Goal: Book appointment/travel/reservation

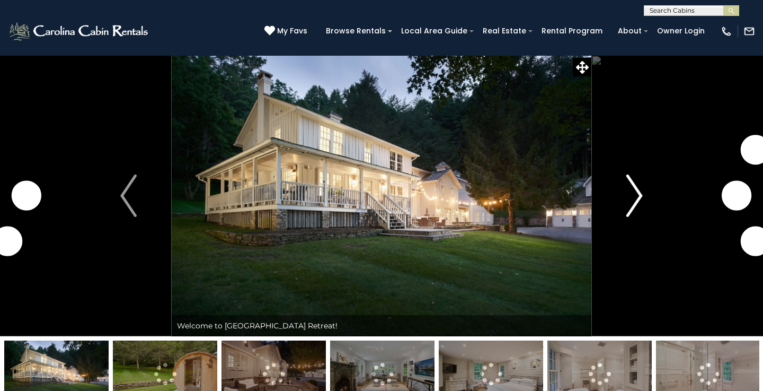
click at [634, 196] on img "Next" at bounding box center [635, 195] width 16 height 42
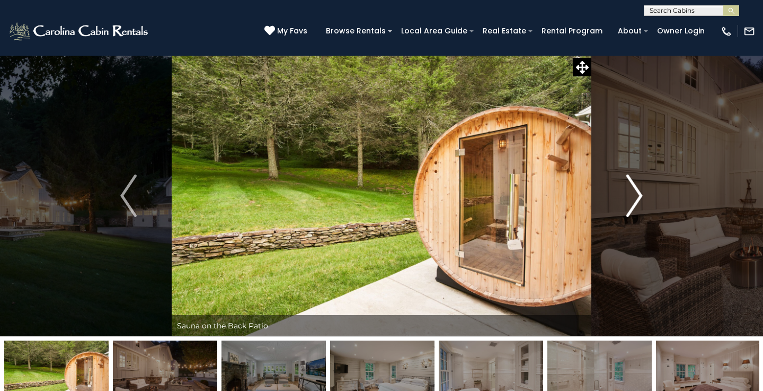
click at [637, 194] on img "Next" at bounding box center [635, 195] width 16 height 42
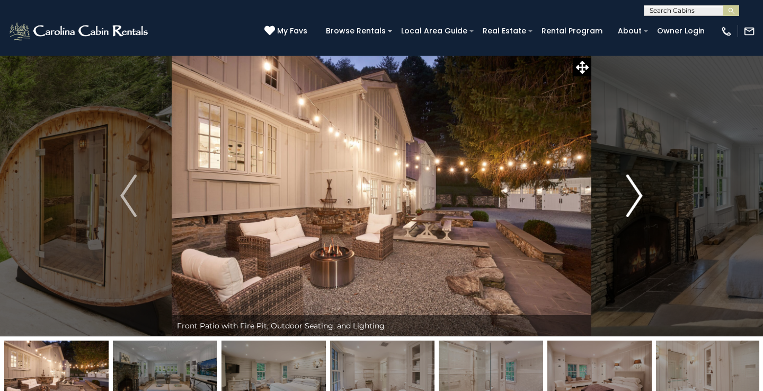
click at [637, 194] on img "Next" at bounding box center [635, 195] width 16 height 42
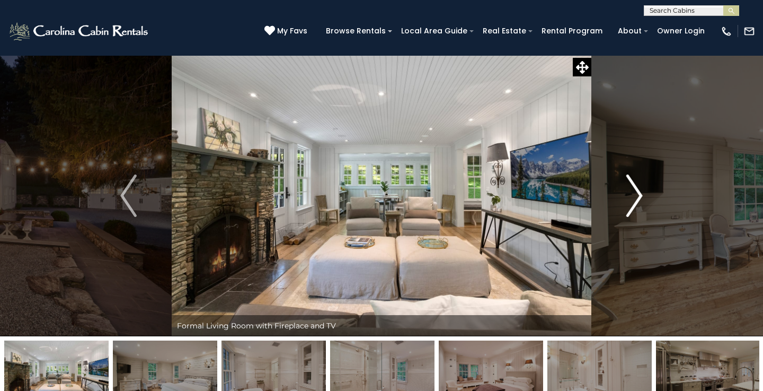
click at [637, 194] on img "Next" at bounding box center [635, 195] width 16 height 42
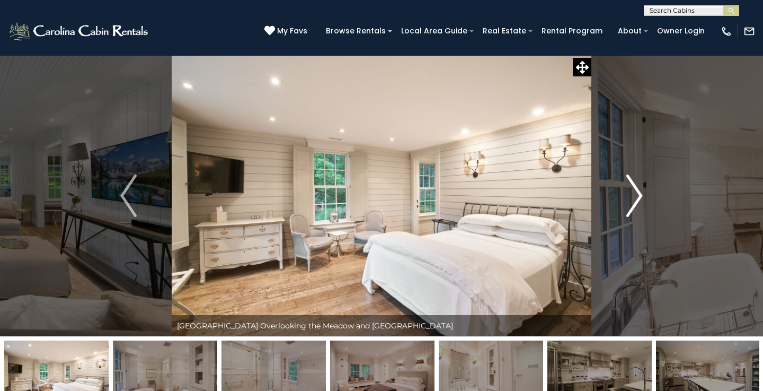
click at [637, 194] on img "Next" at bounding box center [635, 195] width 16 height 42
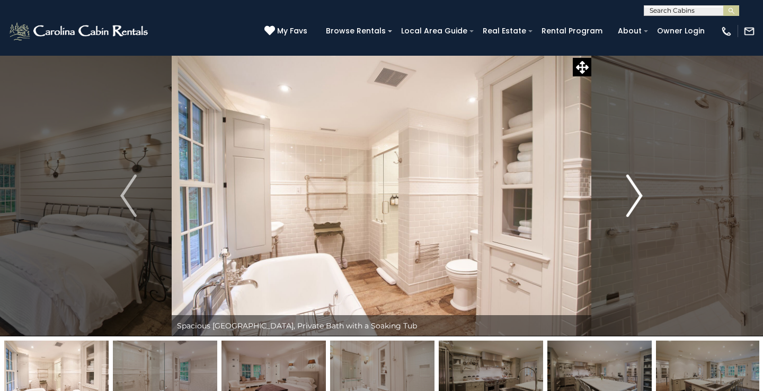
click at [637, 194] on img "Next" at bounding box center [635, 195] width 16 height 42
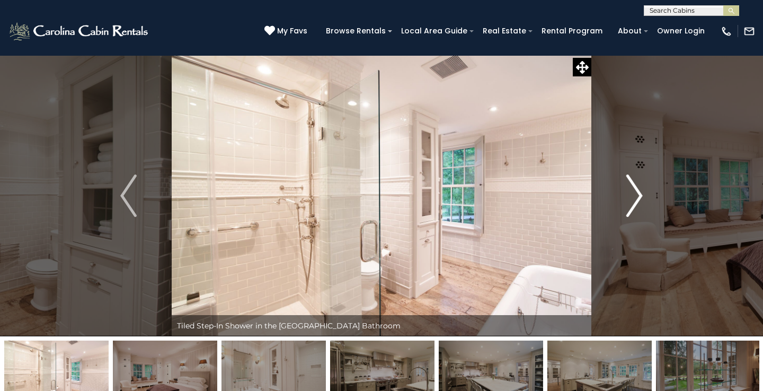
click at [637, 194] on img "Next" at bounding box center [635, 195] width 16 height 42
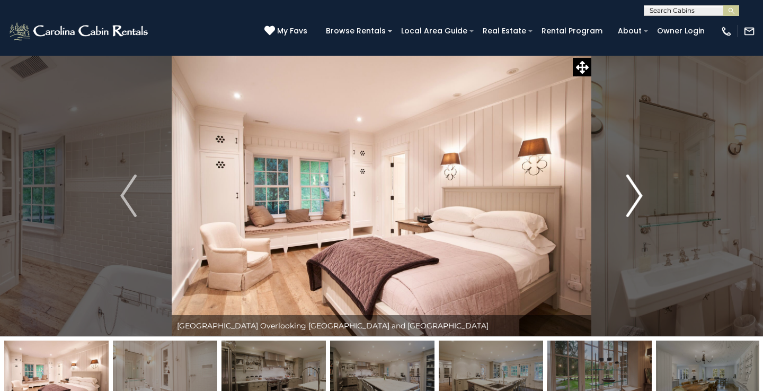
click at [637, 195] on img "Next" at bounding box center [635, 195] width 16 height 42
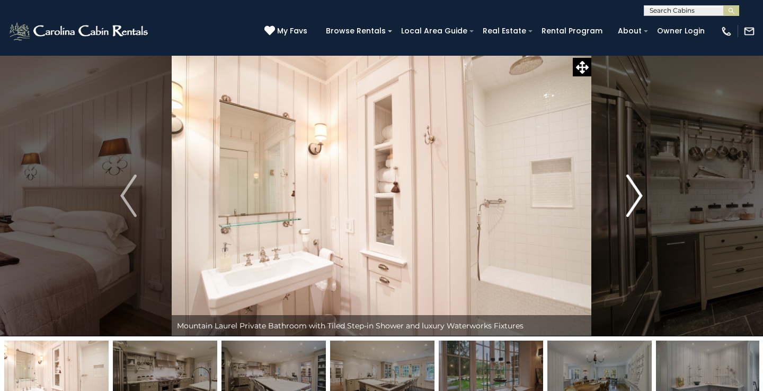
click at [637, 195] on img "Next" at bounding box center [635, 195] width 16 height 42
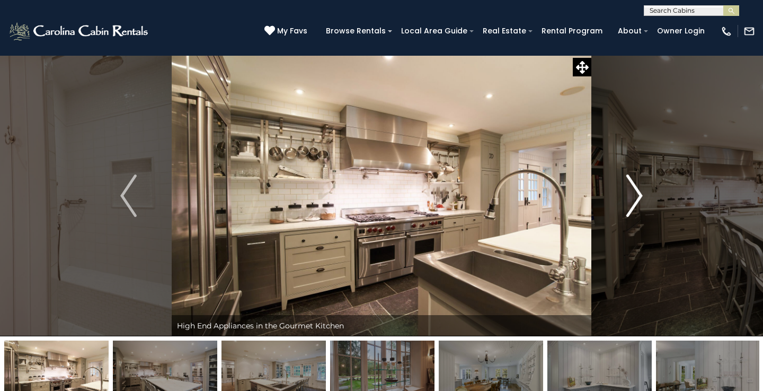
click at [637, 195] on img "Next" at bounding box center [635, 195] width 16 height 42
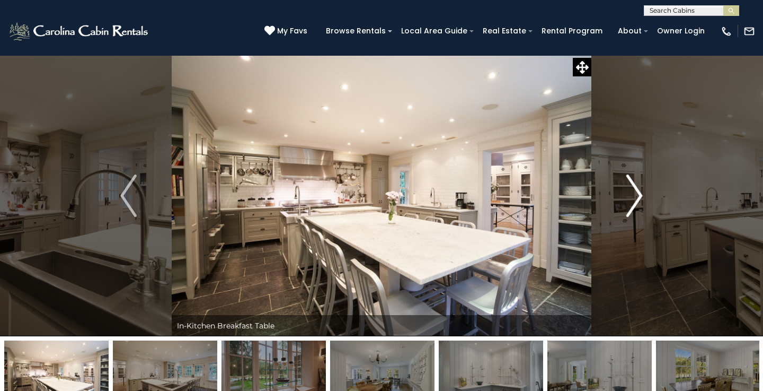
click at [637, 195] on img "Next" at bounding box center [635, 195] width 16 height 42
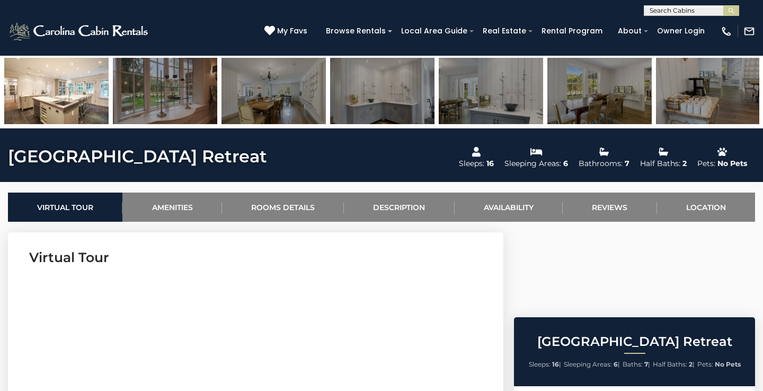
scroll to position [382, 0]
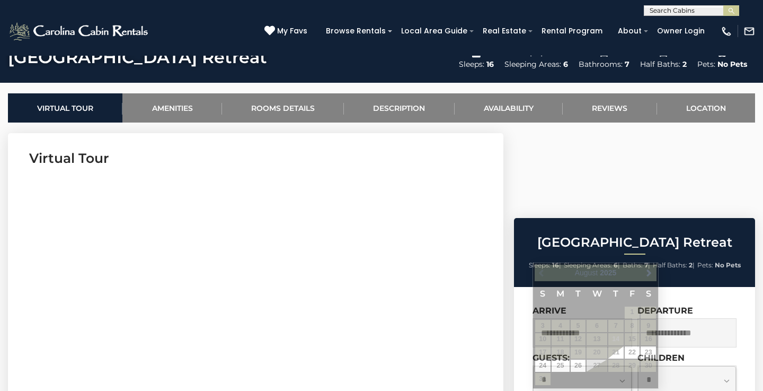
click at [568, 318] on input "text" at bounding box center [583, 332] width 100 height 29
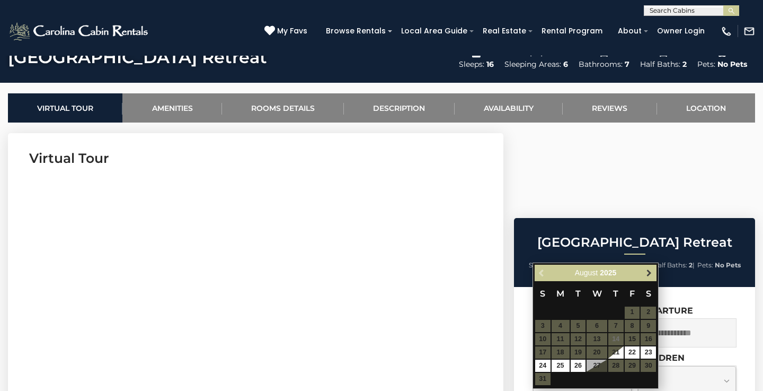
click at [648, 272] on span "Next" at bounding box center [649, 272] width 8 height 8
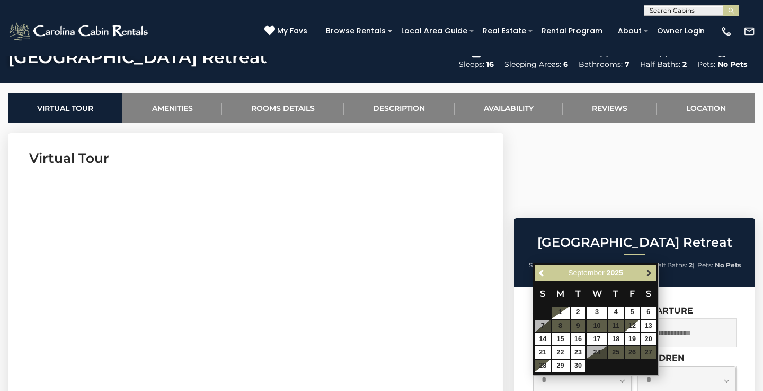
click at [648, 272] on span "Next" at bounding box center [649, 272] width 8 height 8
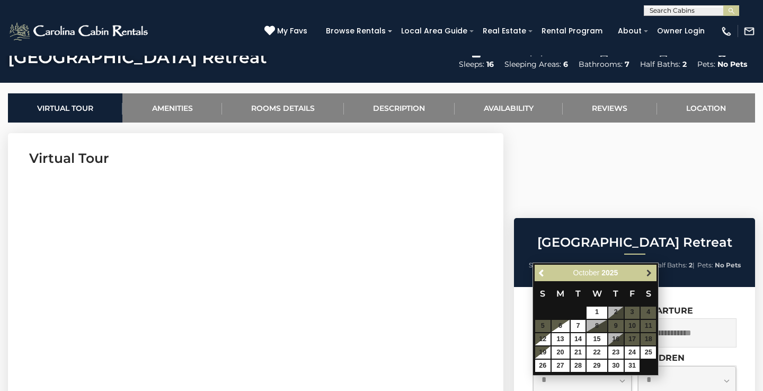
click at [648, 273] on span "Next" at bounding box center [649, 272] width 8 height 8
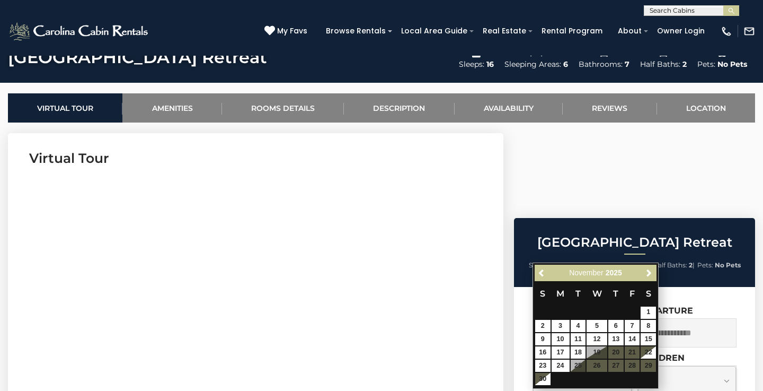
click at [629, 363] on table "S M T W T F S 1 2 3 4 5 6 7 8 9 10 11 12 13 14 15 16 17 18 19 20 21 22 23 24 25…" at bounding box center [596, 333] width 122 height 104
click at [654, 272] on link "Next" at bounding box center [649, 272] width 13 height 13
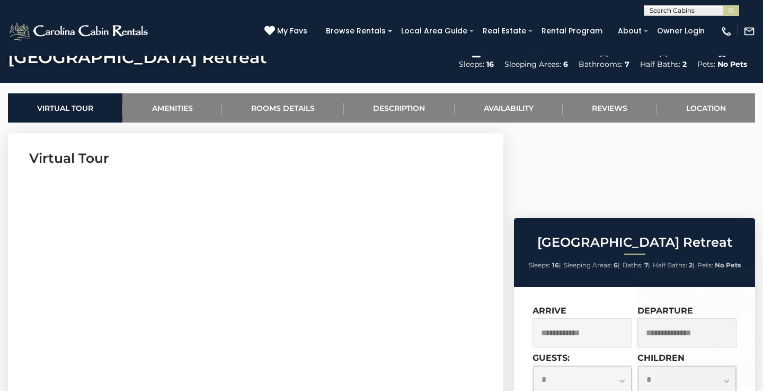
click at [396, 149] on h3 "Virtual Tour" at bounding box center [255, 158] width 453 height 19
